Goal: Navigation & Orientation: Go to known website

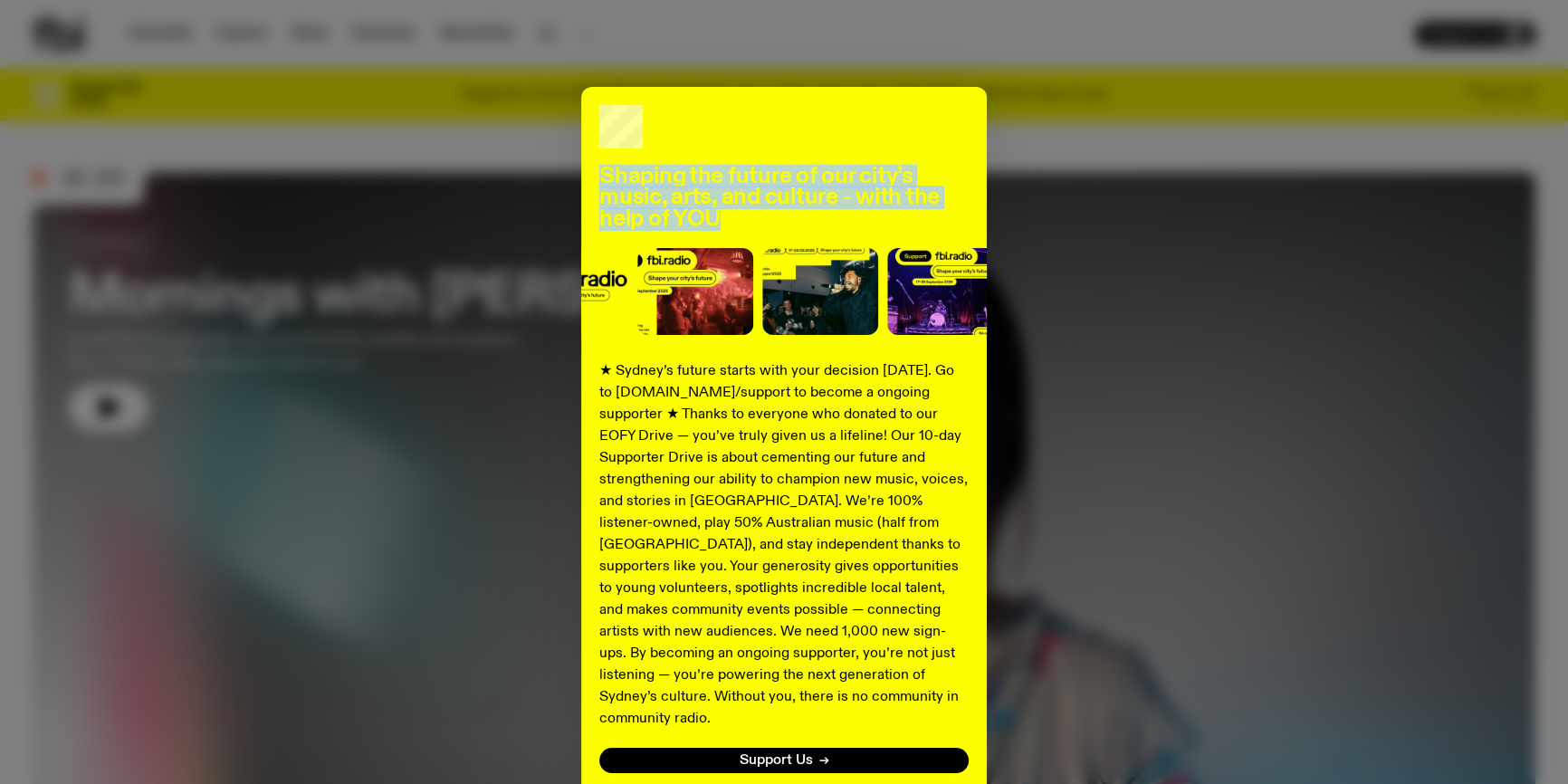
drag, startPoint x: 700, startPoint y: 211, endPoint x: 589, endPoint y: 172, distance: 117.7
click at [589, 172] on div "Shaping the future of our city’s music, arts, and culture - with the help of YO…" at bounding box center [784, 458] width 406 height 744
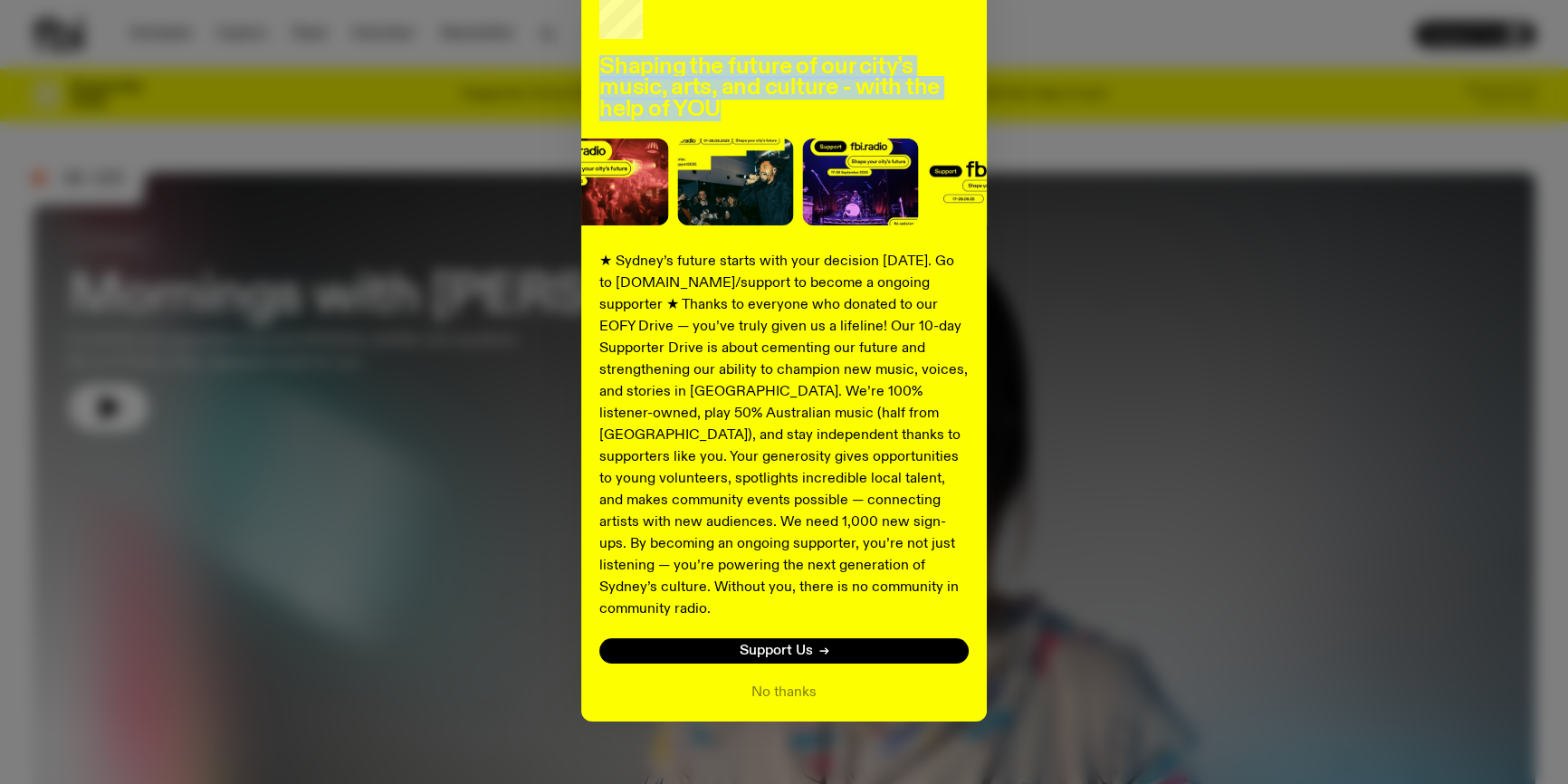
scroll to position [112, 0]
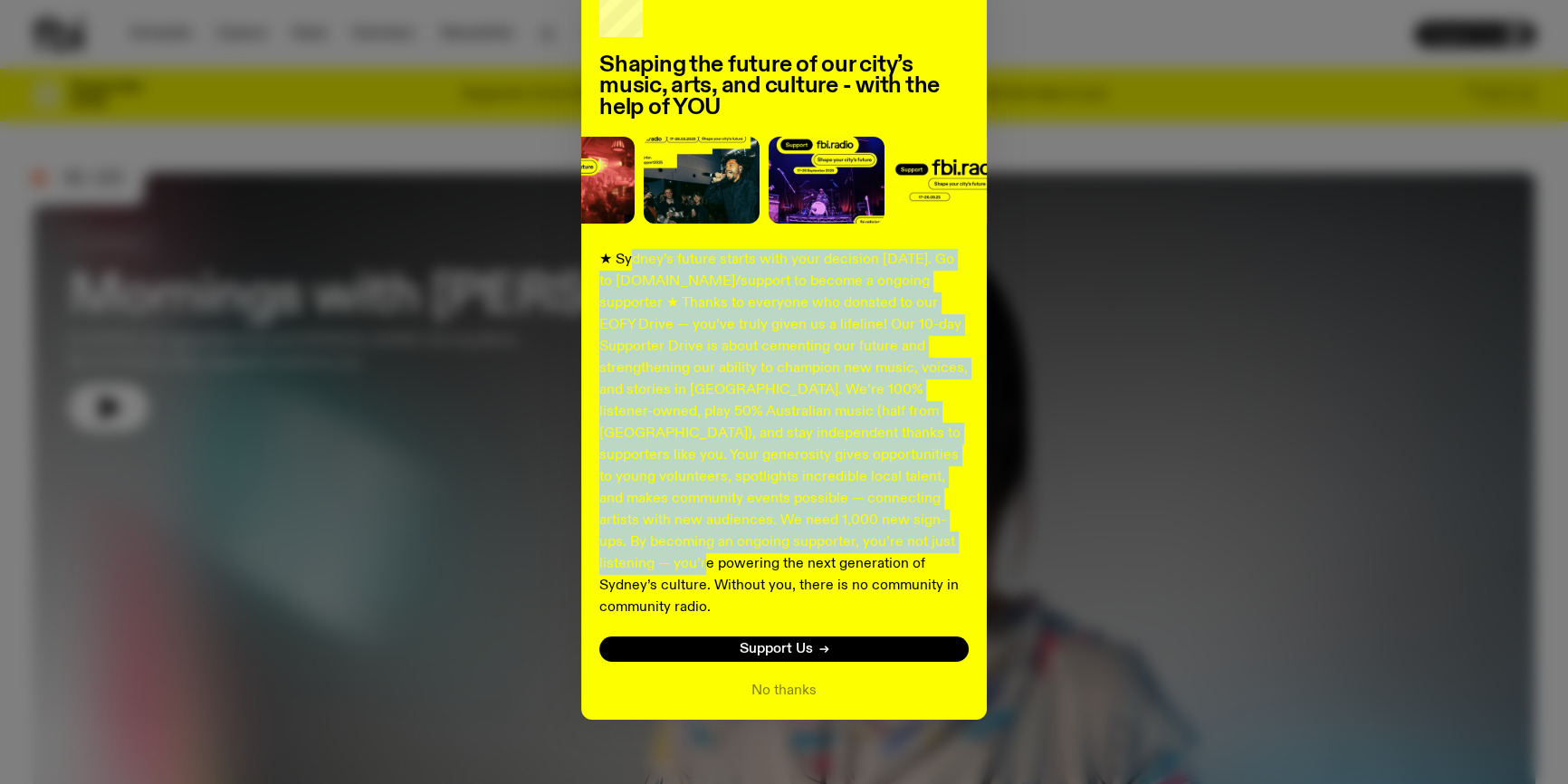
drag, startPoint x: 622, startPoint y: 253, endPoint x: 817, endPoint y: 550, distance: 355.3
click at [816, 552] on p "★ Sydney’s future starts with your decision [DATE]. Go to [DOMAIN_NAME]/support…" at bounding box center [784, 434] width 370 height 370
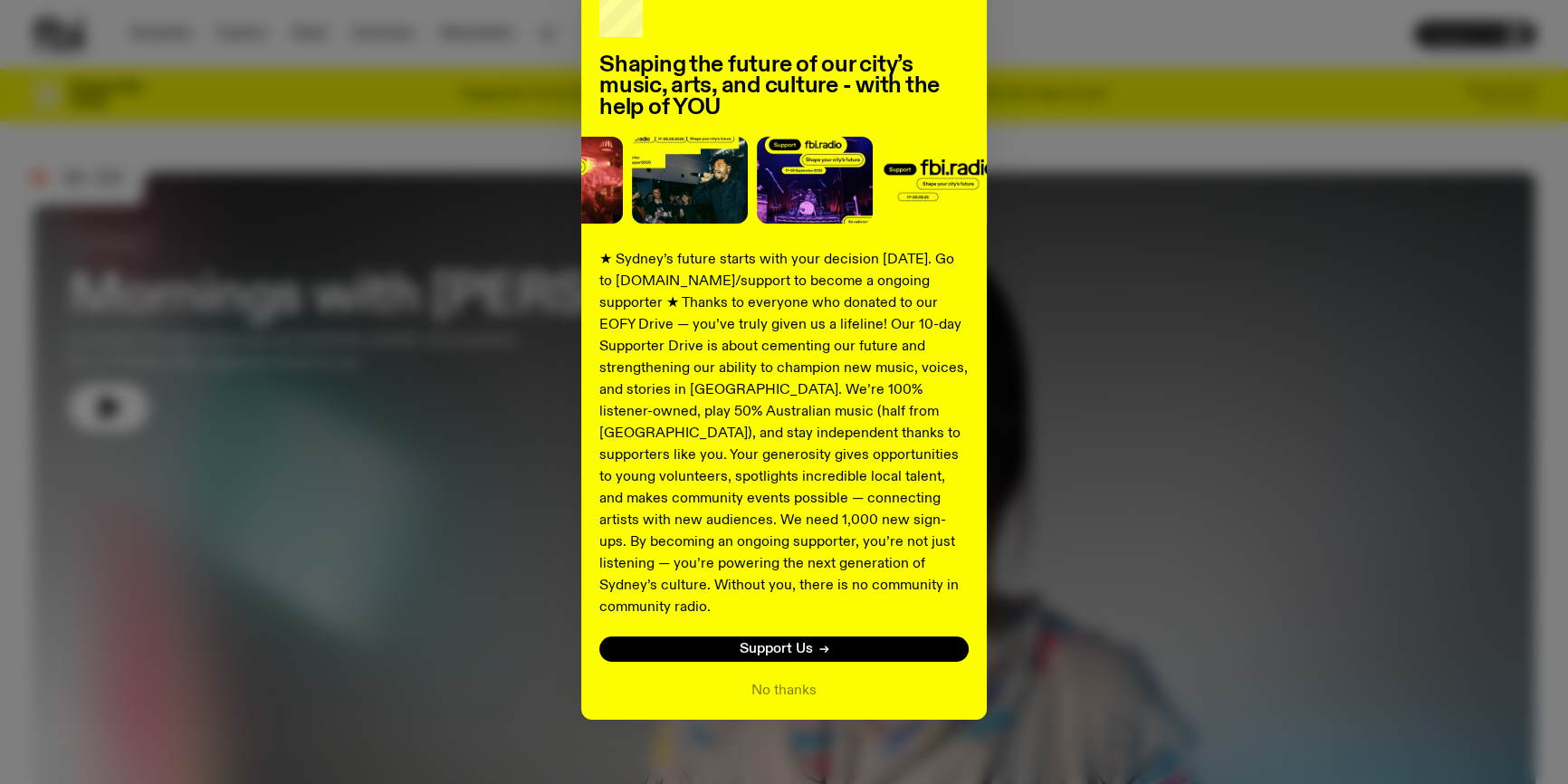
click at [900, 574] on p "★ Sydney’s future starts with your decision [DATE]. Go to [DOMAIN_NAME]/support…" at bounding box center [784, 434] width 370 height 370
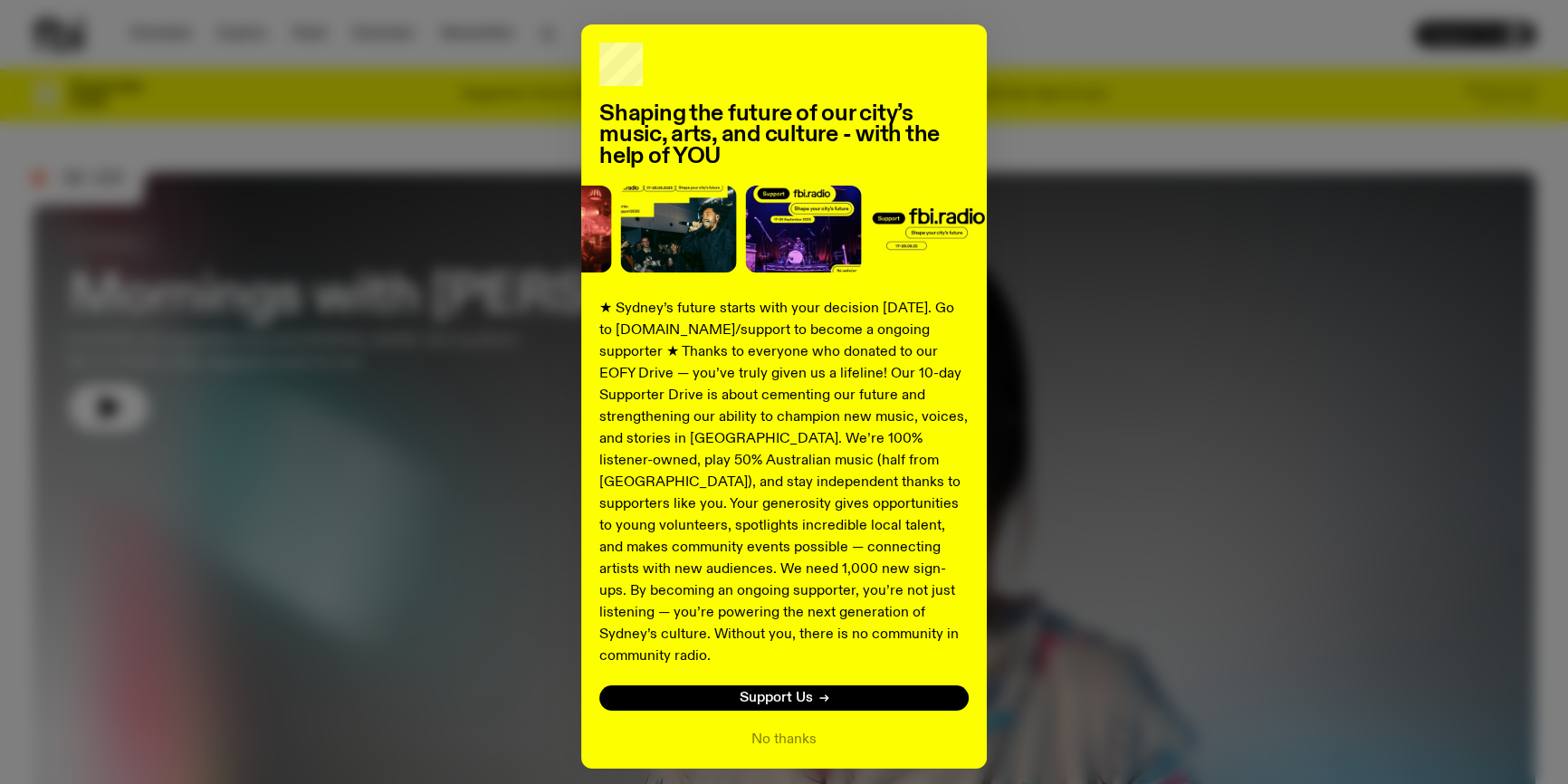
scroll to position [0, 0]
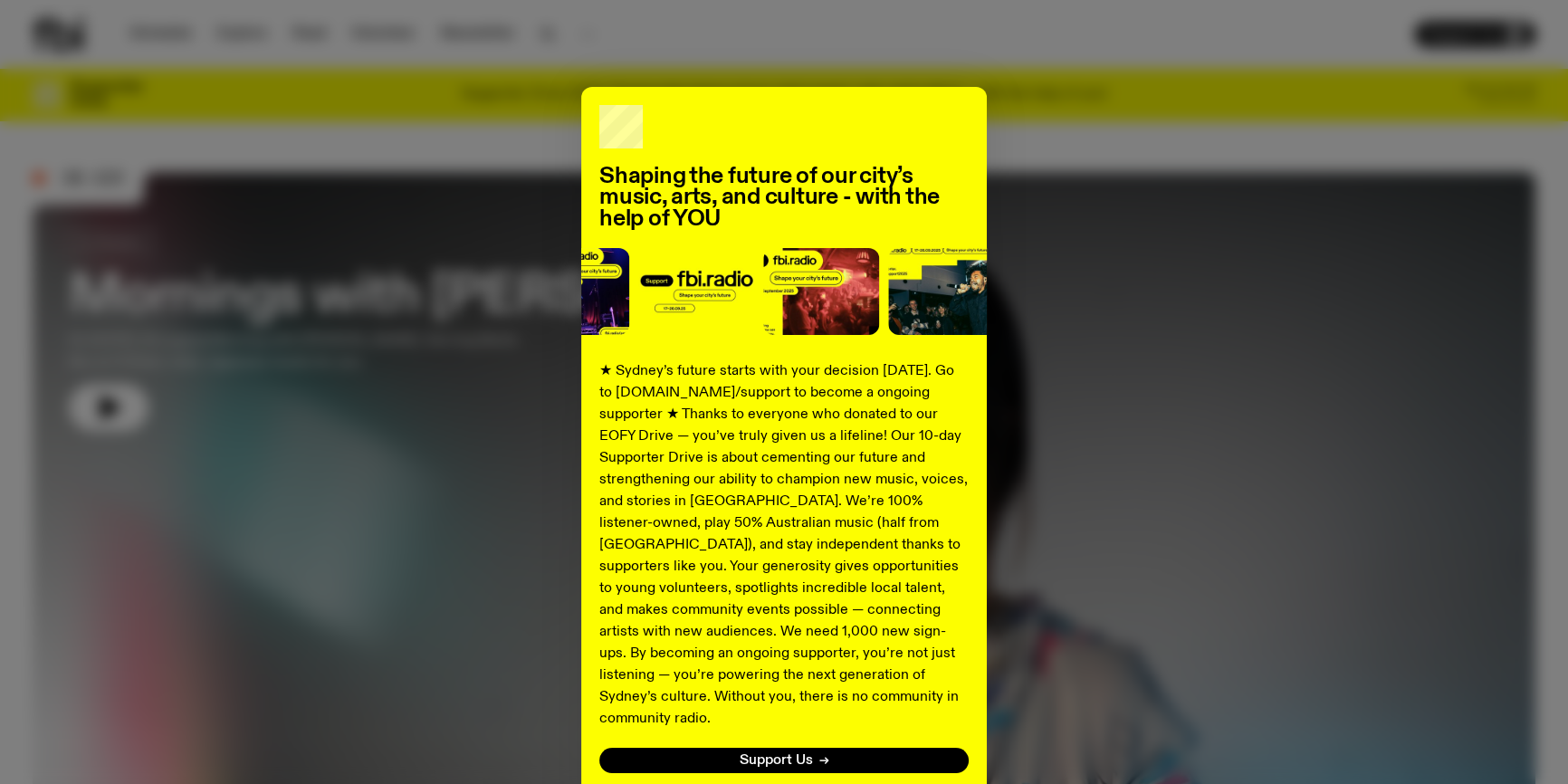
click at [1091, 479] on div "Shaping the future of our city’s music, arts, and culture - with the help of YO…" at bounding box center [784, 458] width 1503 height 744
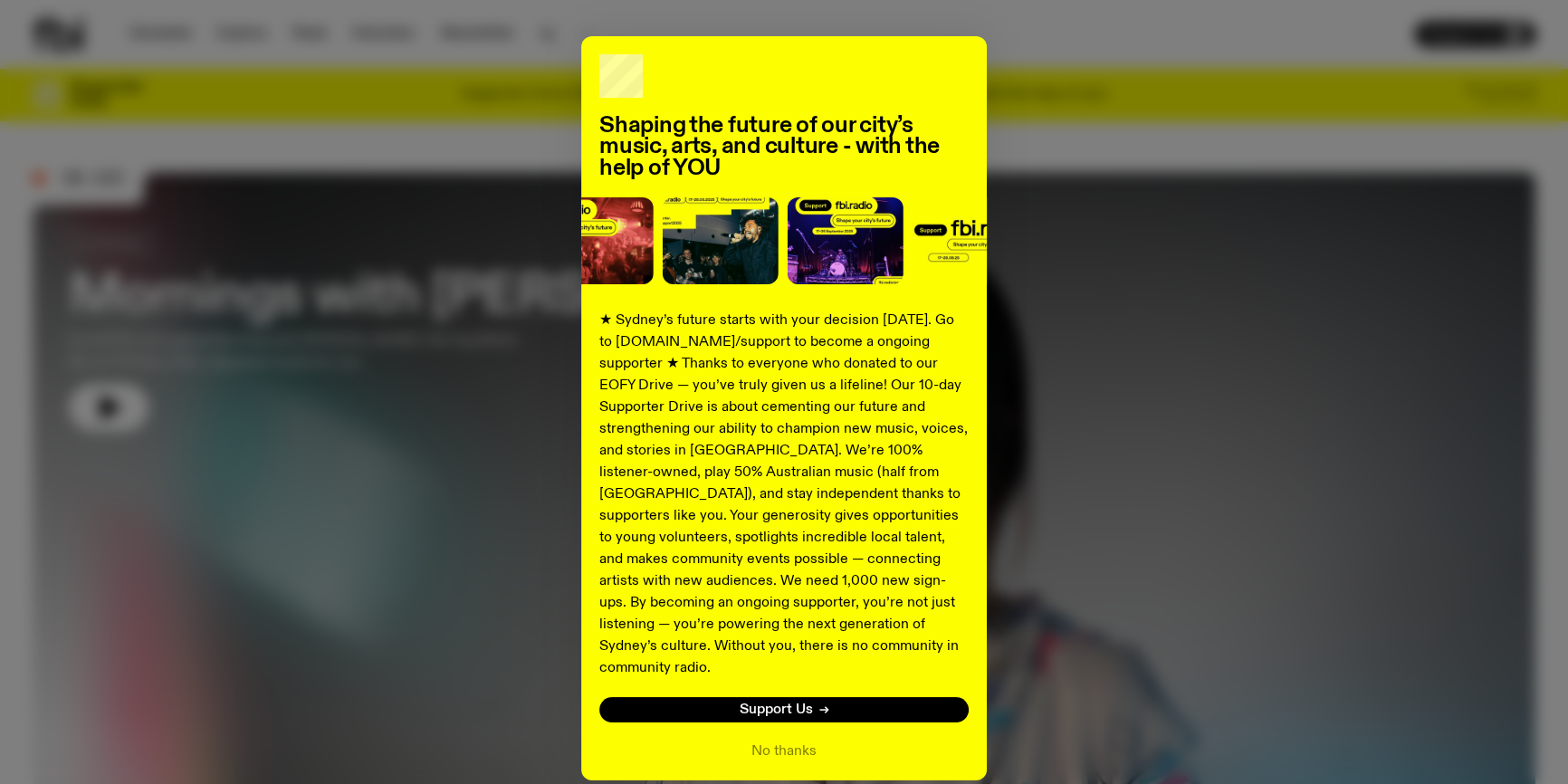
scroll to position [112, 0]
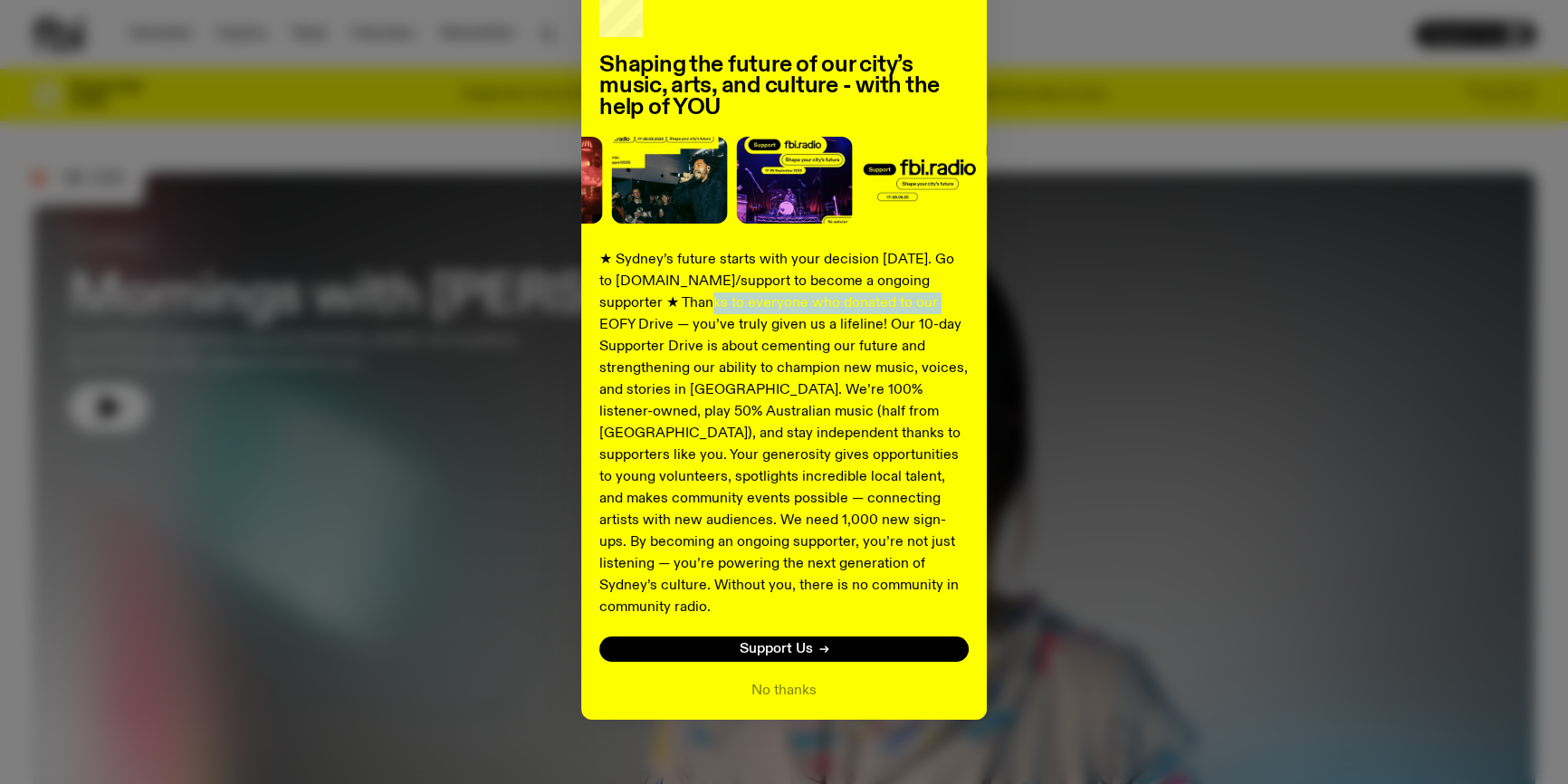
drag, startPoint x: 654, startPoint y: 298, endPoint x: 891, endPoint y: 303, distance: 237.1
click at [891, 303] on p "★ Sydney’s future starts with your decision [DATE]. Go to [DOMAIN_NAME]/support…" at bounding box center [784, 434] width 370 height 370
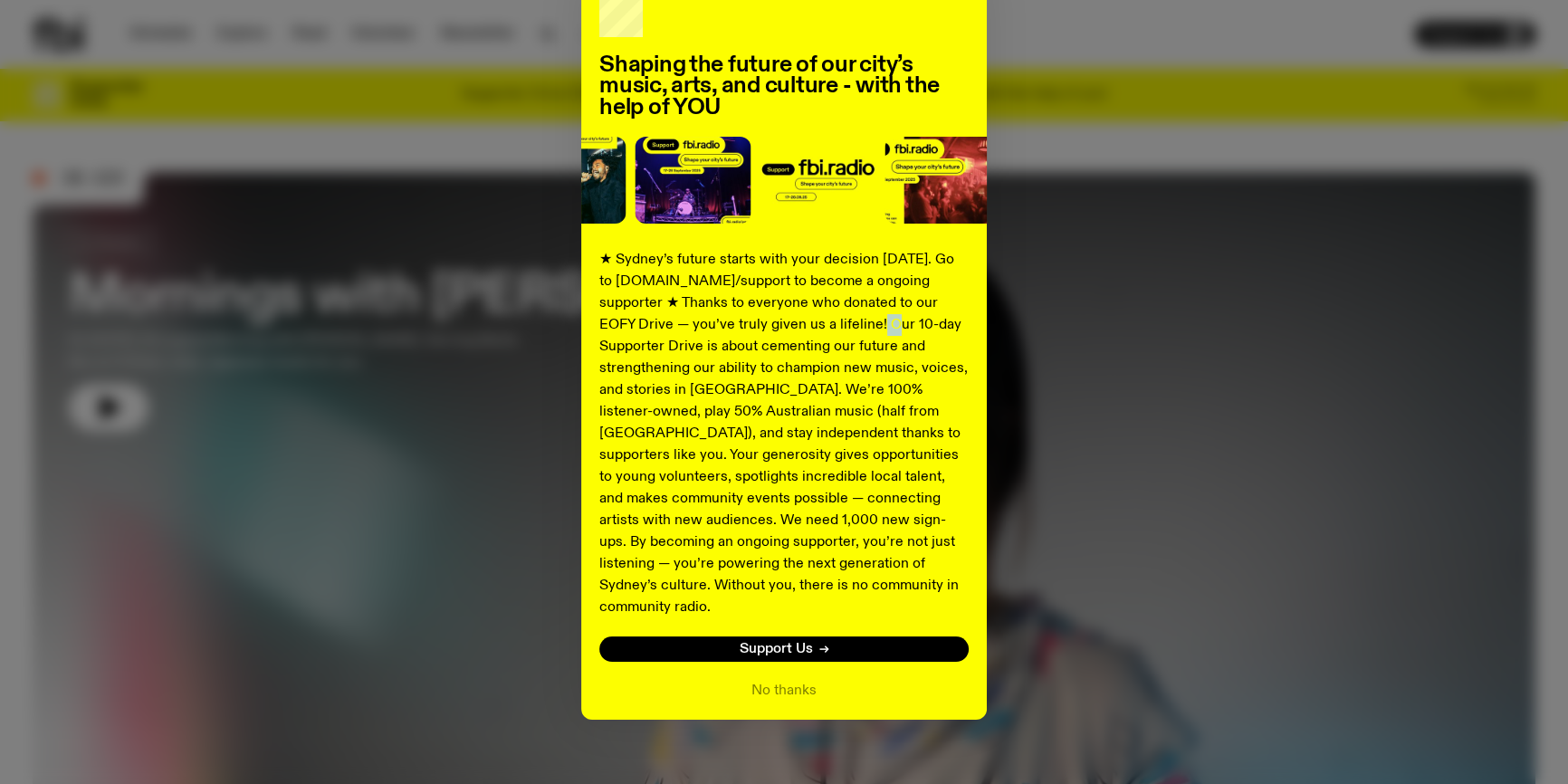
drag, startPoint x: 811, startPoint y: 328, endPoint x: 823, endPoint y: 329, distance: 12.0
click at [823, 329] on p "★ Sydney’s future starts with your decision [DATE]. Go to [DOMAIN_NAME]/support…" at bounding box center [784, 434] width 370 height 370
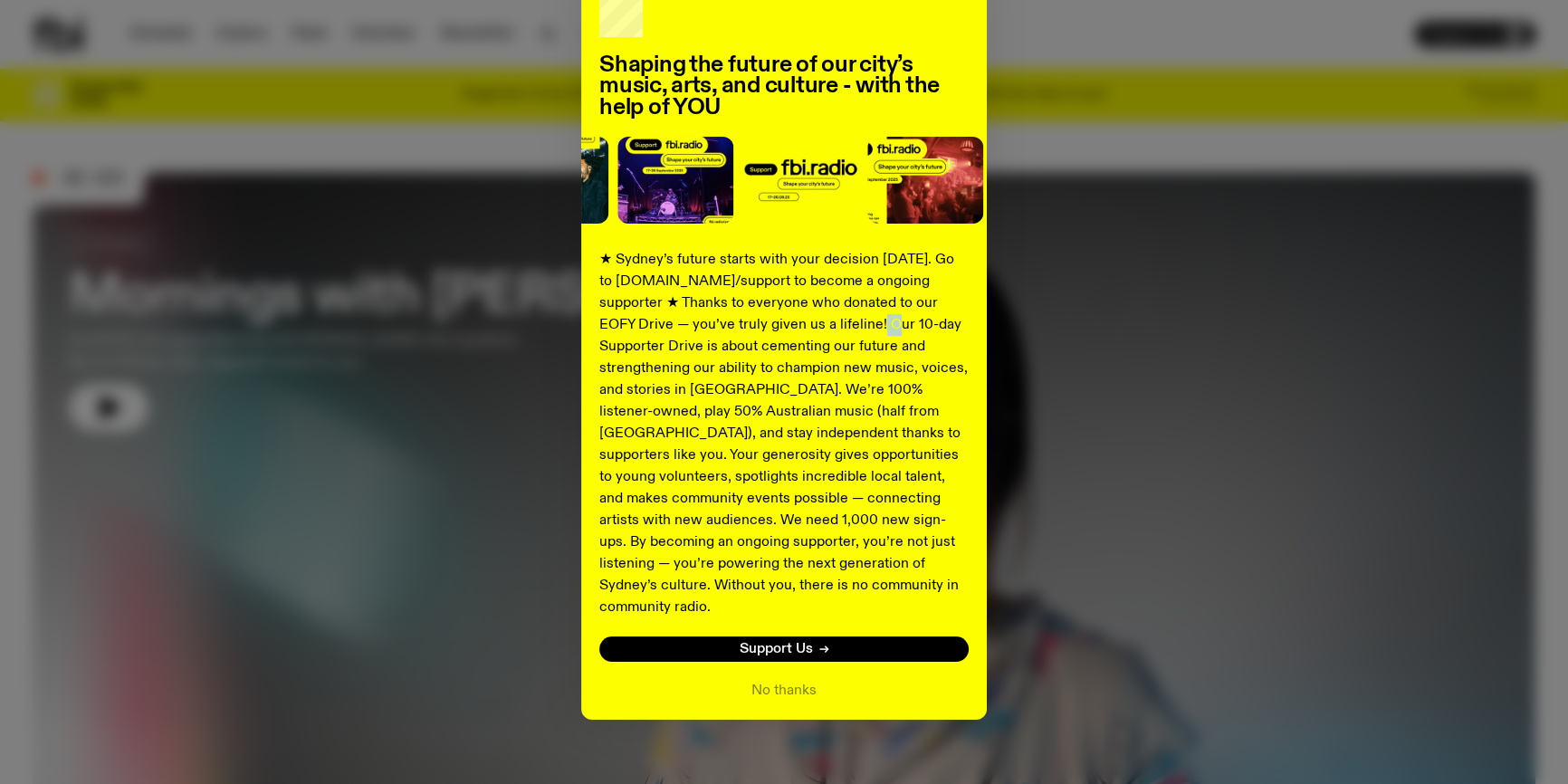
click at [821, 319] on p "★ Sydney’s future starts with your decision [DATE]. Go to [DOMAIN_NAME]/support…" at bounding box center [784, 434] width 370 height 370
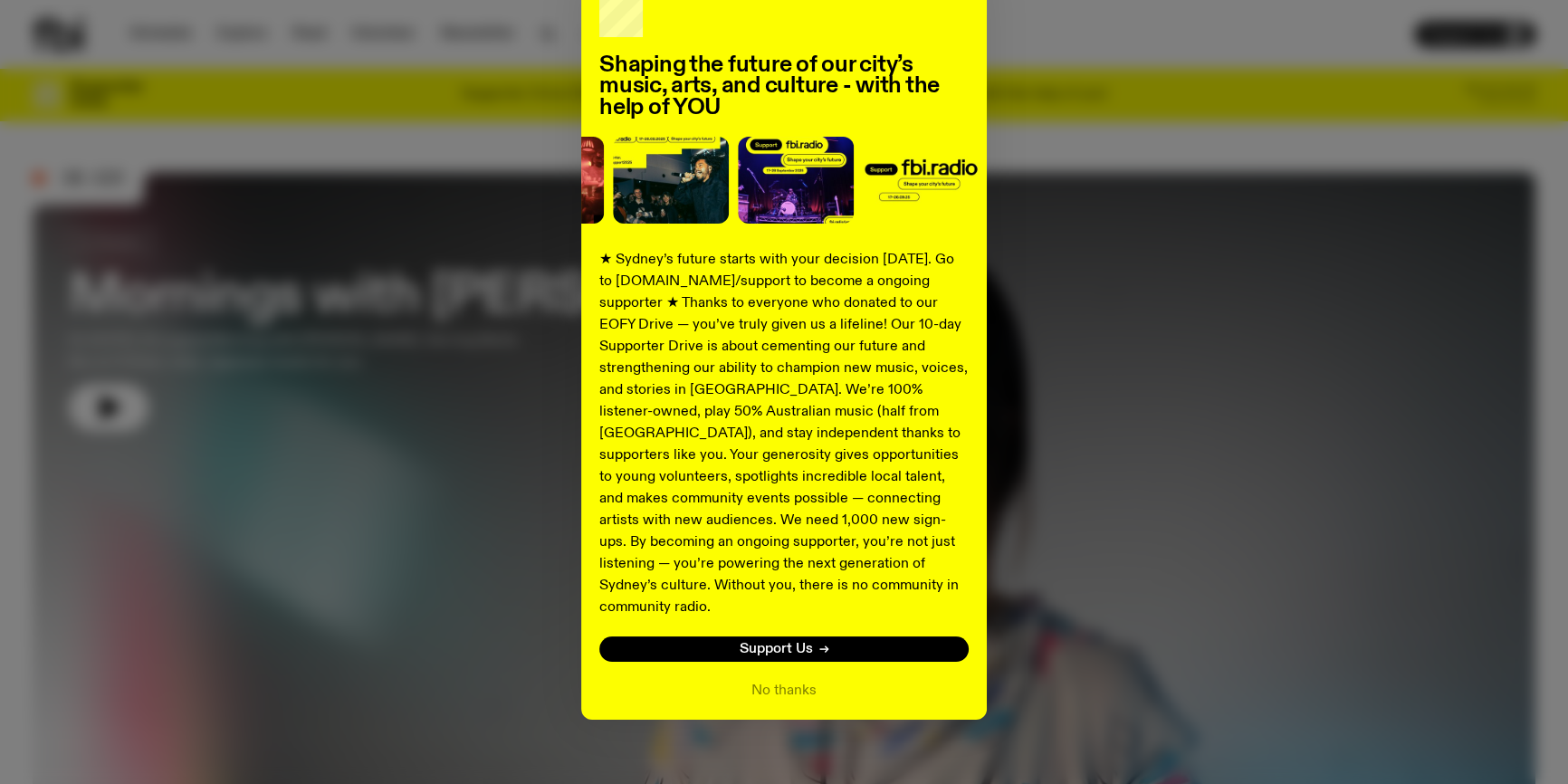
click at [863, 365] on p "★ Sydney’s future starts with your decision [DATE]. Go to [DOMAIN_NAME]/support…" at bounding box center [784, 434] width 370 height 370
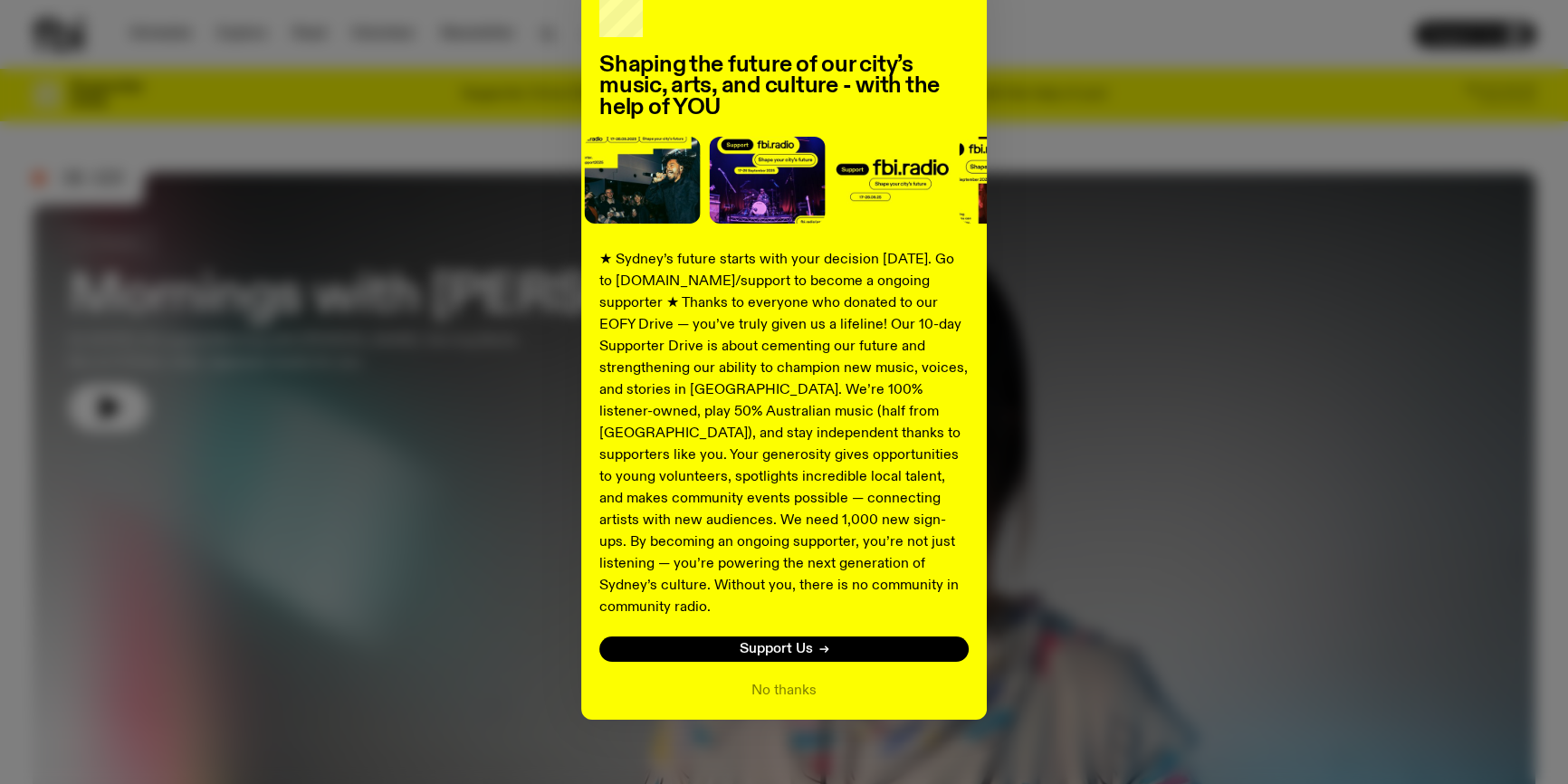
click at [863, 365] on p "★ Sydney’s future starts with your decision [DATE]. Go to [DOMAIN_NAME]/support…" at bounding box center [784, 434] width 370 height 370
